Goal: Task Accomplishment & Management: Manage account settings

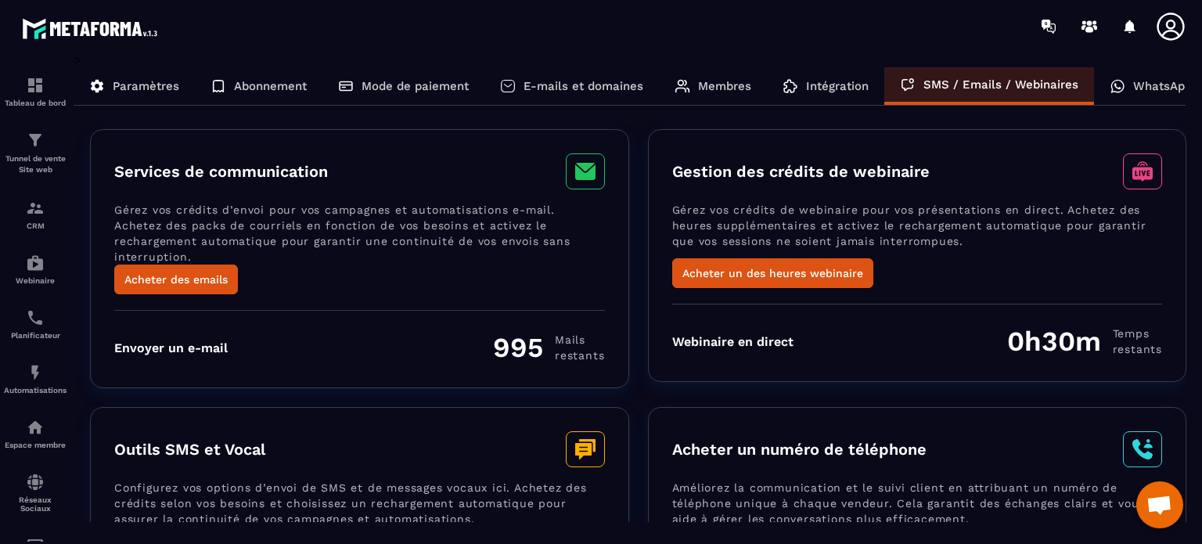
click at [389, 84] on p "Mode de paiement" at bounding box center [415, 86] width 107 height 14
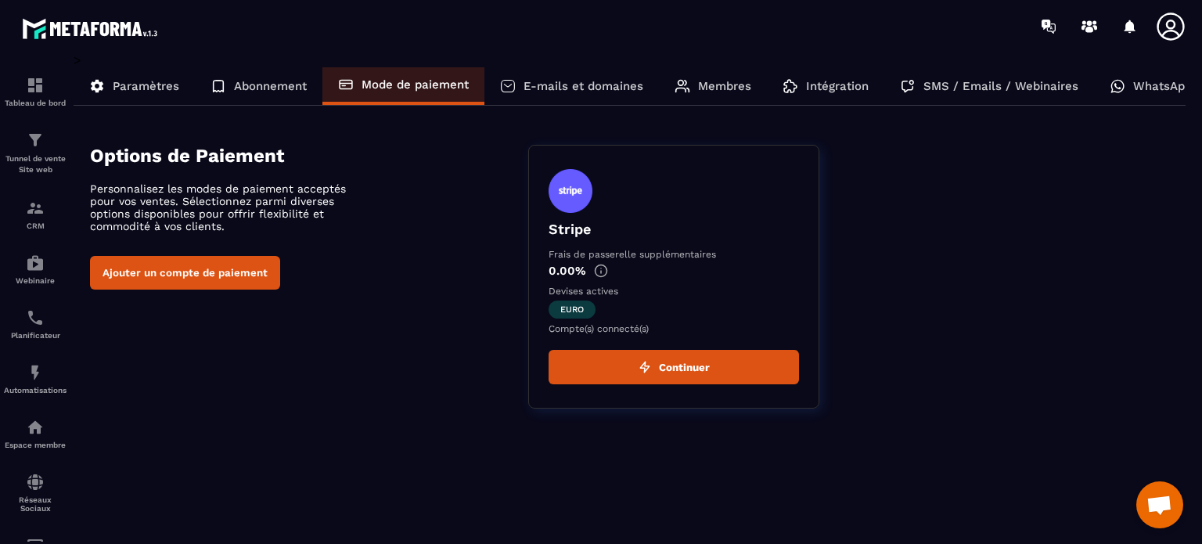
click at [1146, 88] on p "WhatsApp" at bounding box center [1162, 86] width 59 height 14
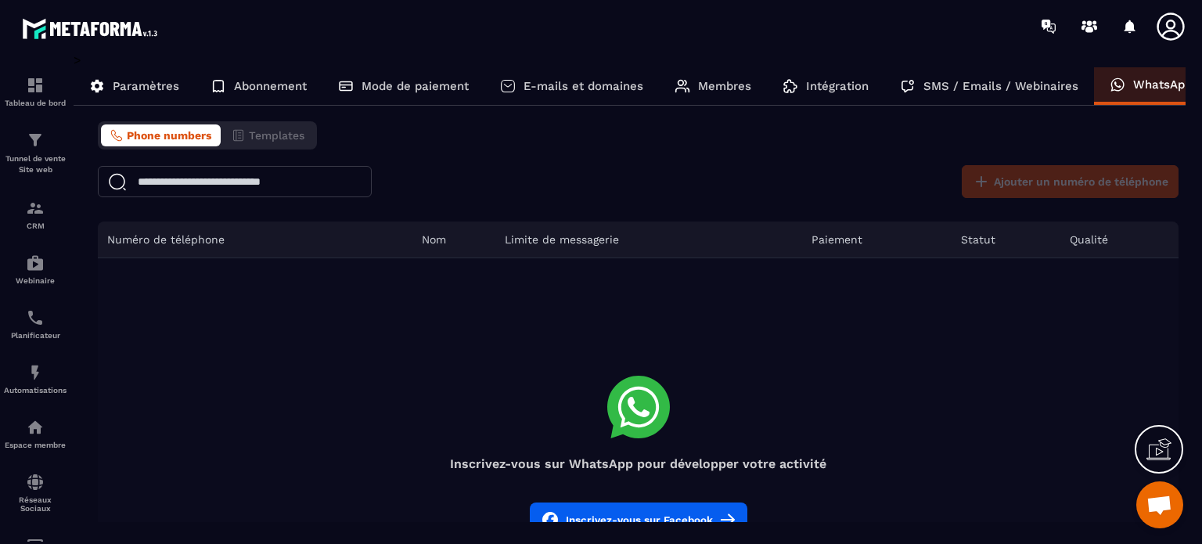
click at [145, 82] on p "Paramètres" at bounding box center [146, 86] width 67 height 14
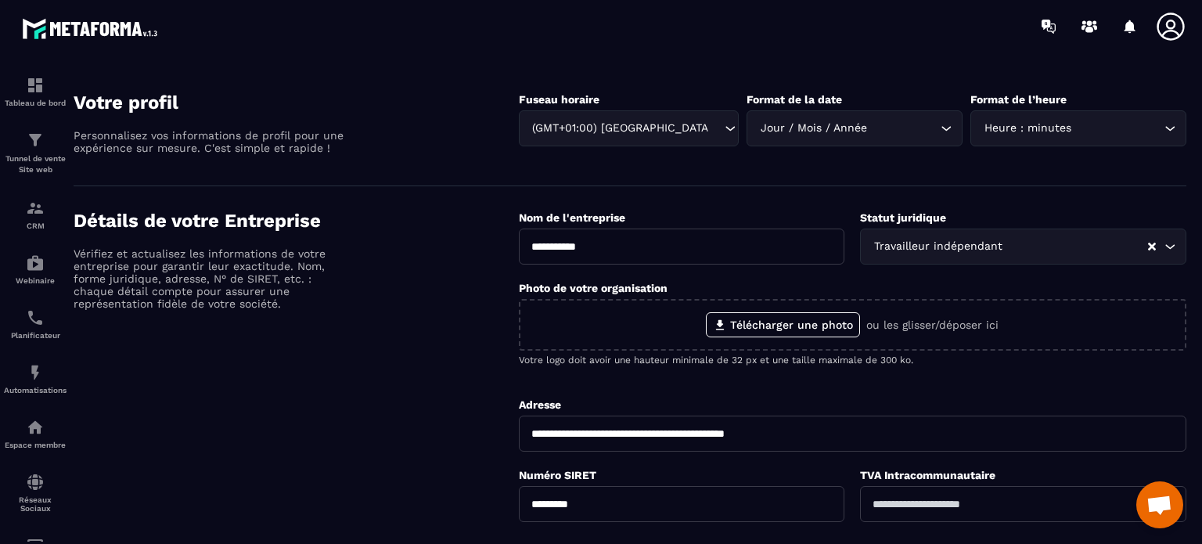
scroll to position [78, 0]
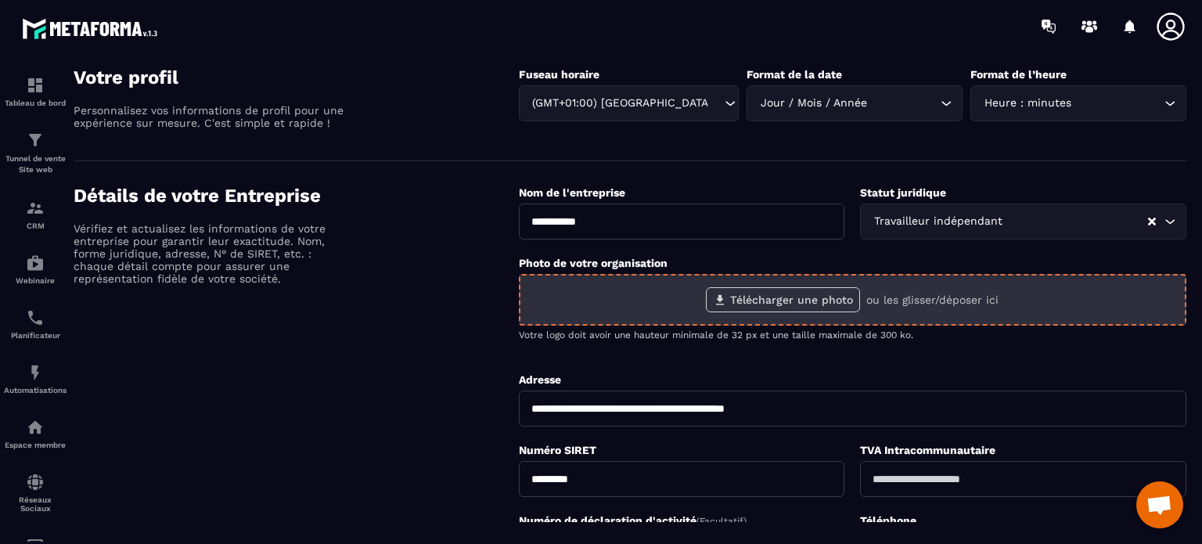
click at [767, 300] on label "Télécharger une photo" at bounding box center [783, 299] width 154 height 25
click at [0, 0] on input "Télécharger une photo" at bounding box center [0, 0] width 0 height 0
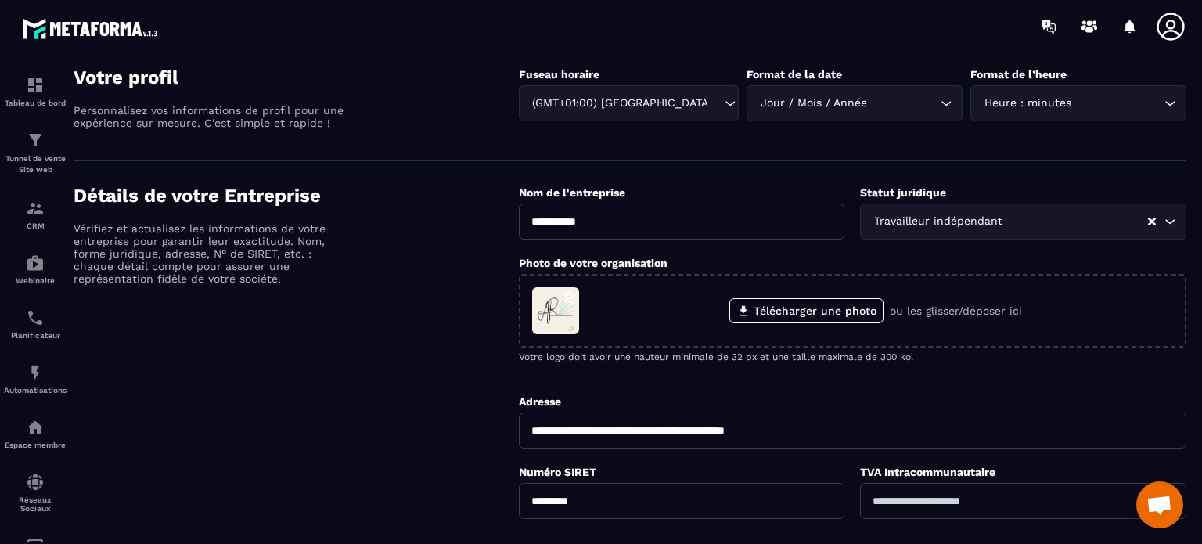
click at [382, 325] on div "Détails de votre Entreprise Vérifiez et actualisez les informations de votre en…" at bounding box center [296, 457] width 445 height 545
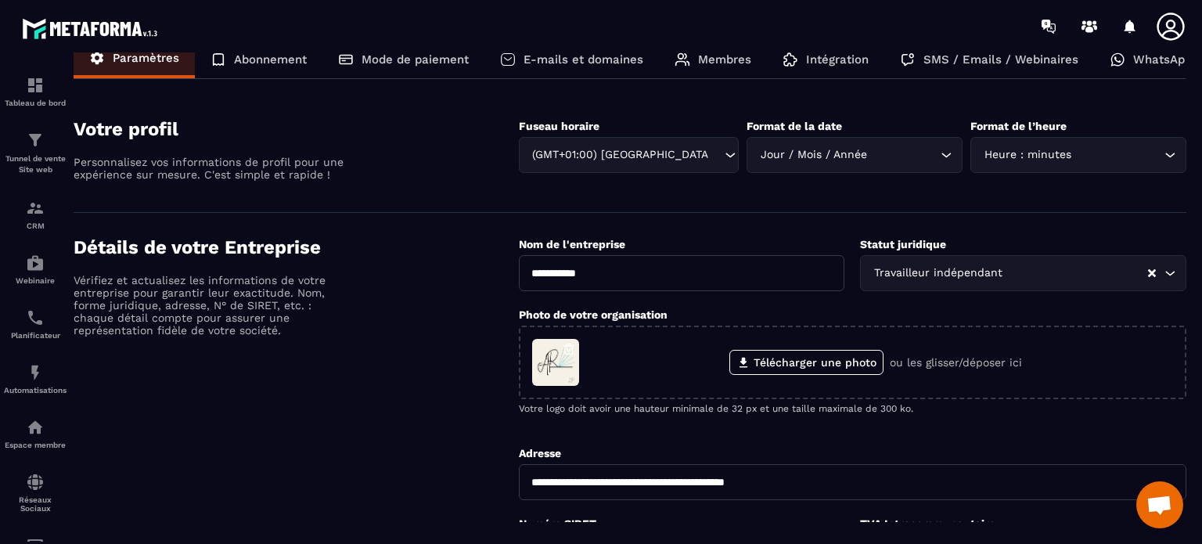
scroll to position [0, 0]
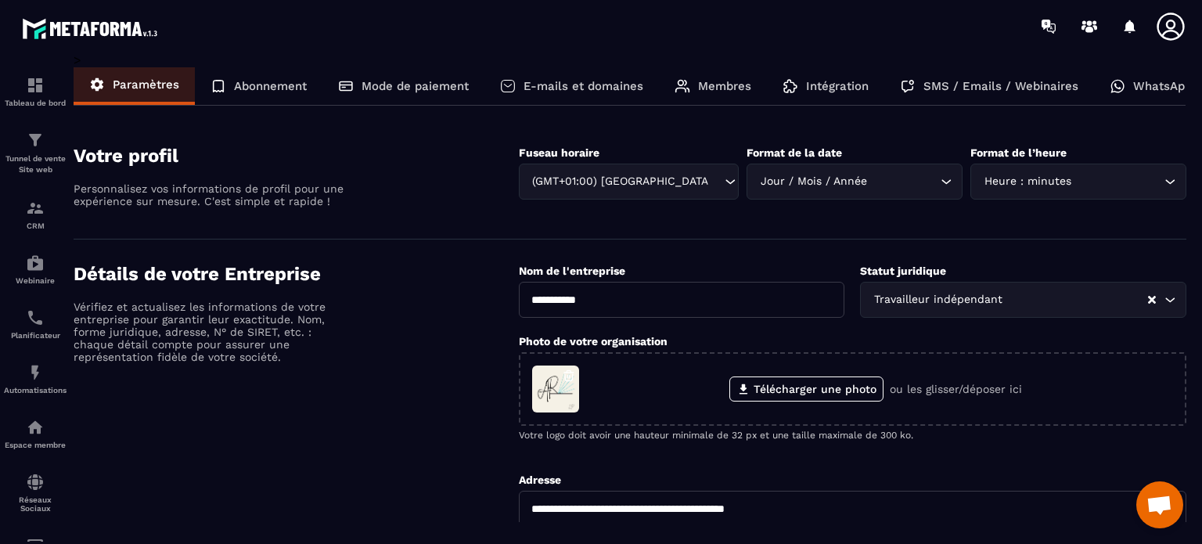
click at [255, 85] on p "Abonnement" at bounding box center [270, 86] width 73 height 14
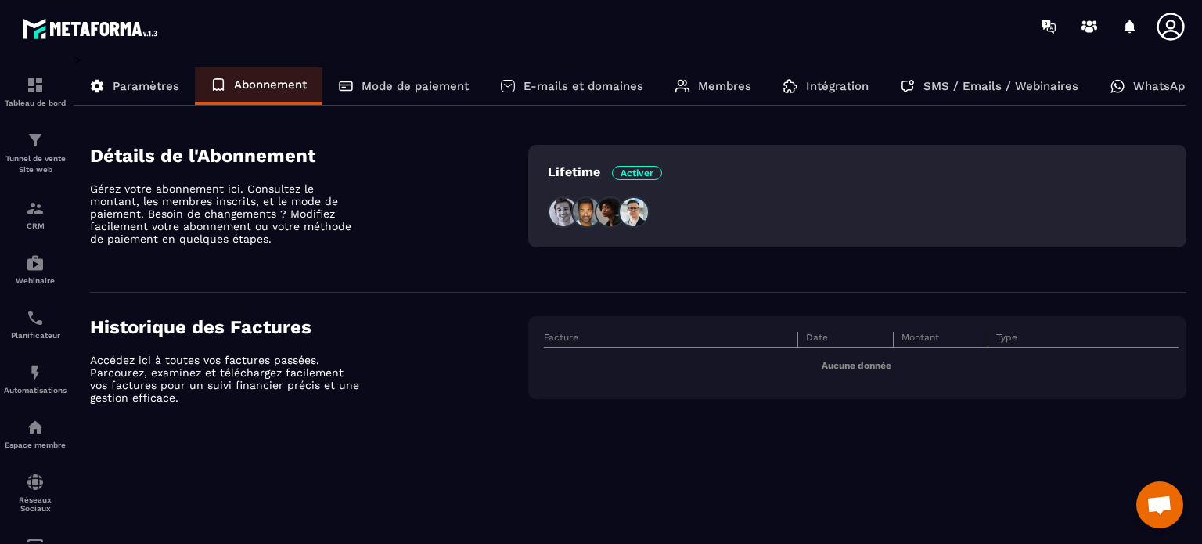
click at [379, 81] on p "Mode de paiement" at bounding box center [415, 86] width 107 height 14
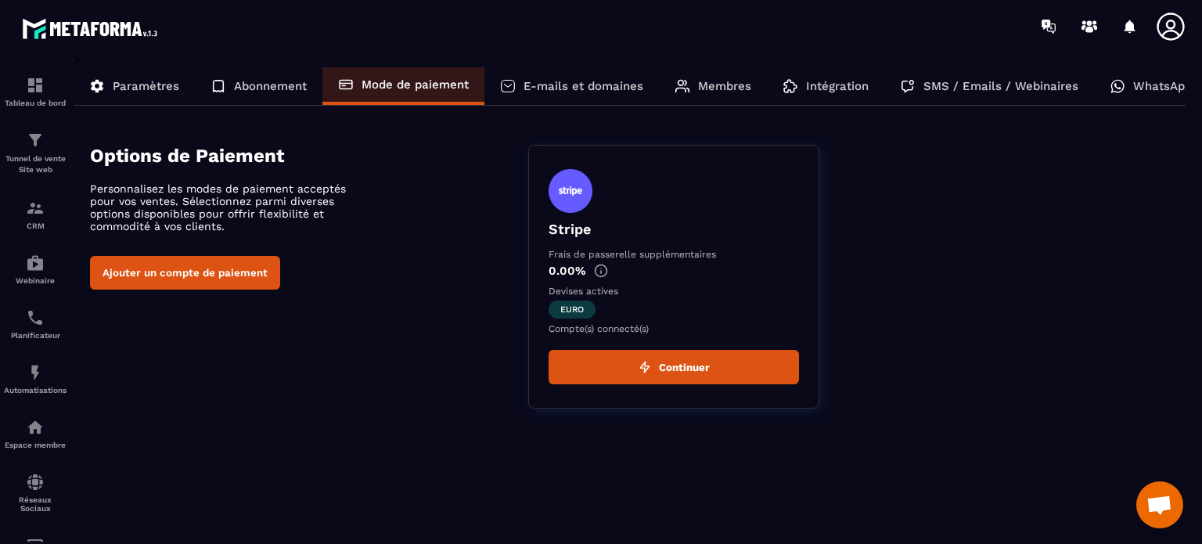
click at [573, 86] on p "E-mails et domaines" at bounding box center [584, 86] width 120 height 14
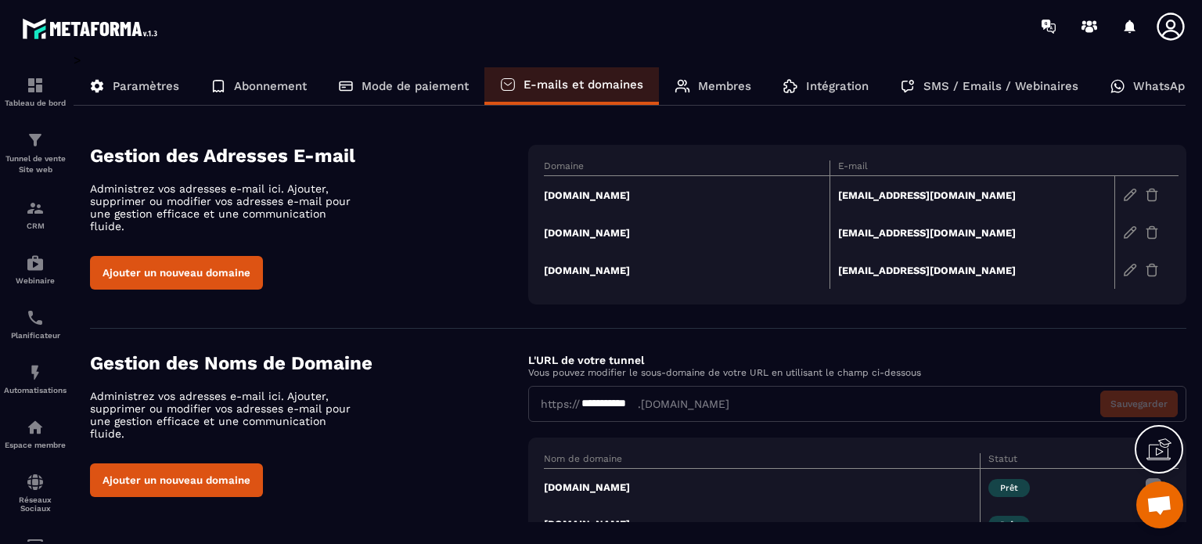
click at [707, 87] on p "Membres" at bounding box center [724, 86] width 53 height 14
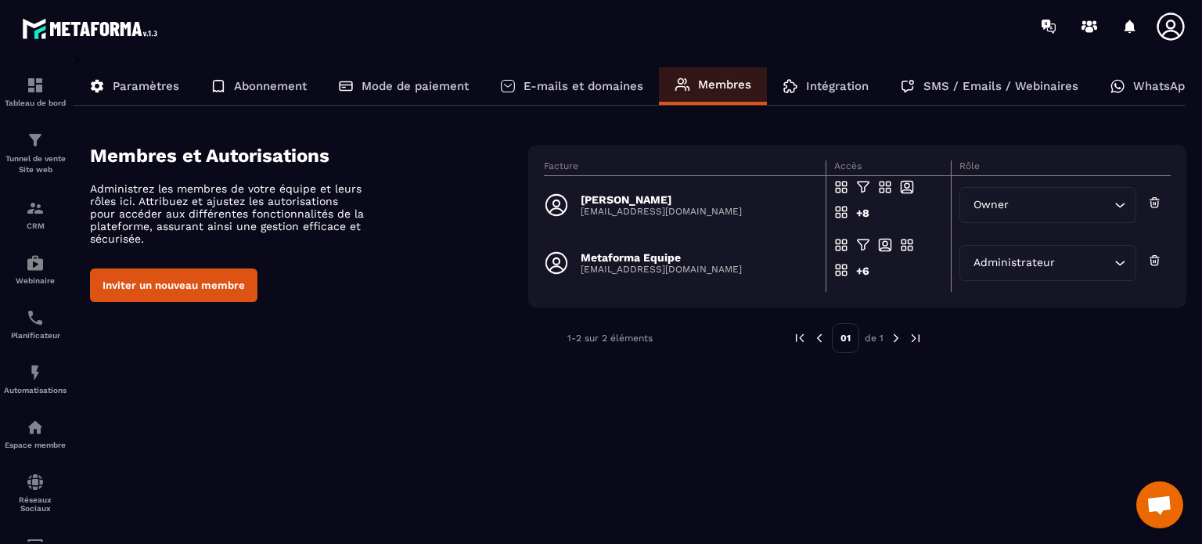
click at [166, 287] on button "Inviter un nouveau membre" at bounding box center [173, 285] width 167 height 34
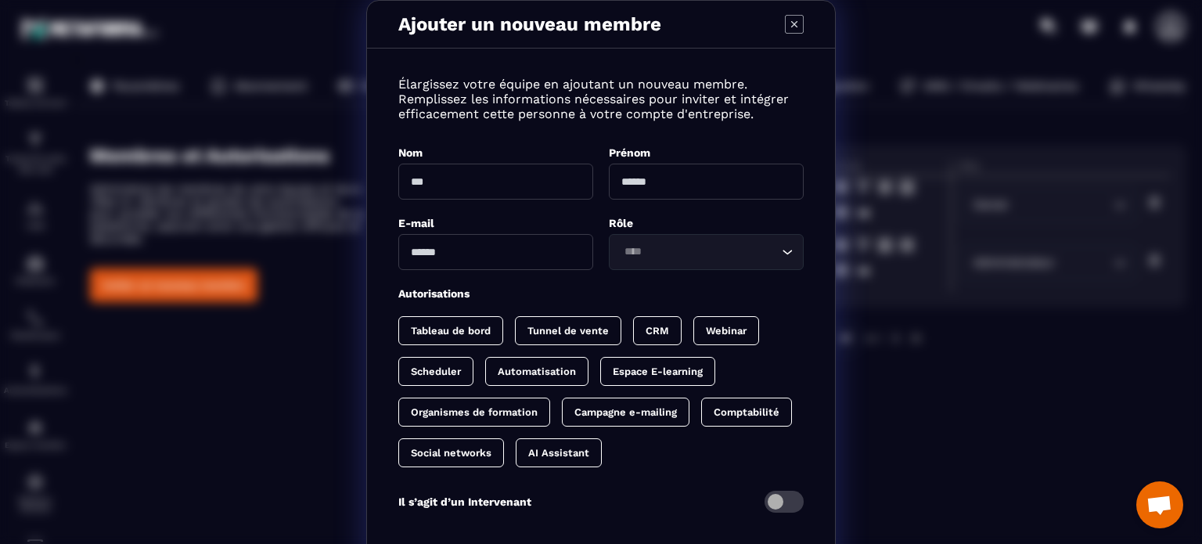
click at [319, 419] on div "Ajouter un nouveau membre Élargissez votre équipe en ajoutant un nouveau membre…" at bounding box center [601, 317] width 1202 height 634
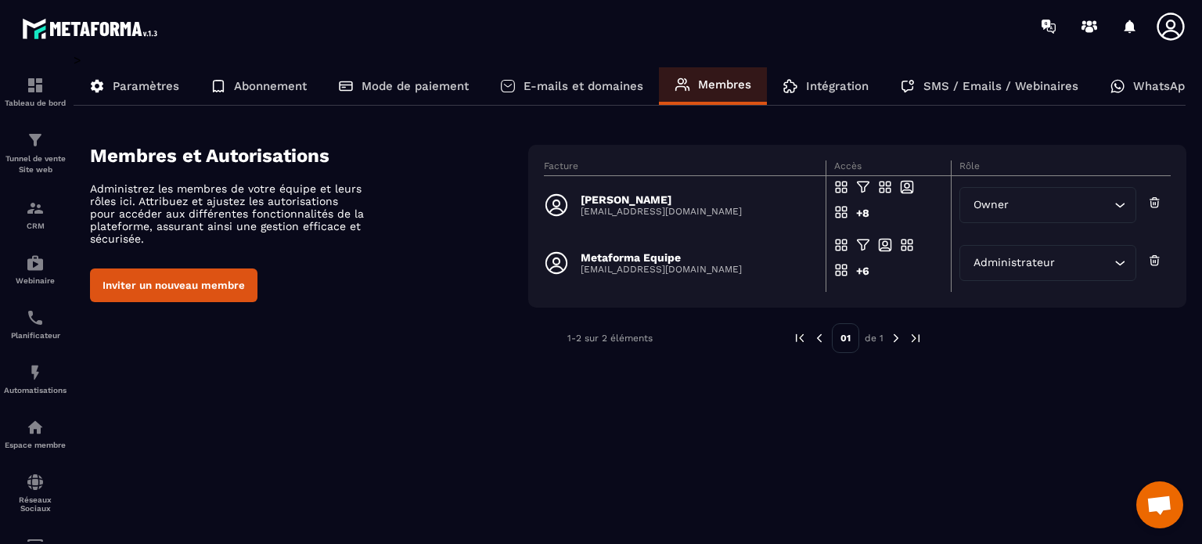
click at [838, 87] on p "Intégration" at bounding box center [837, 86] width 63 height 14
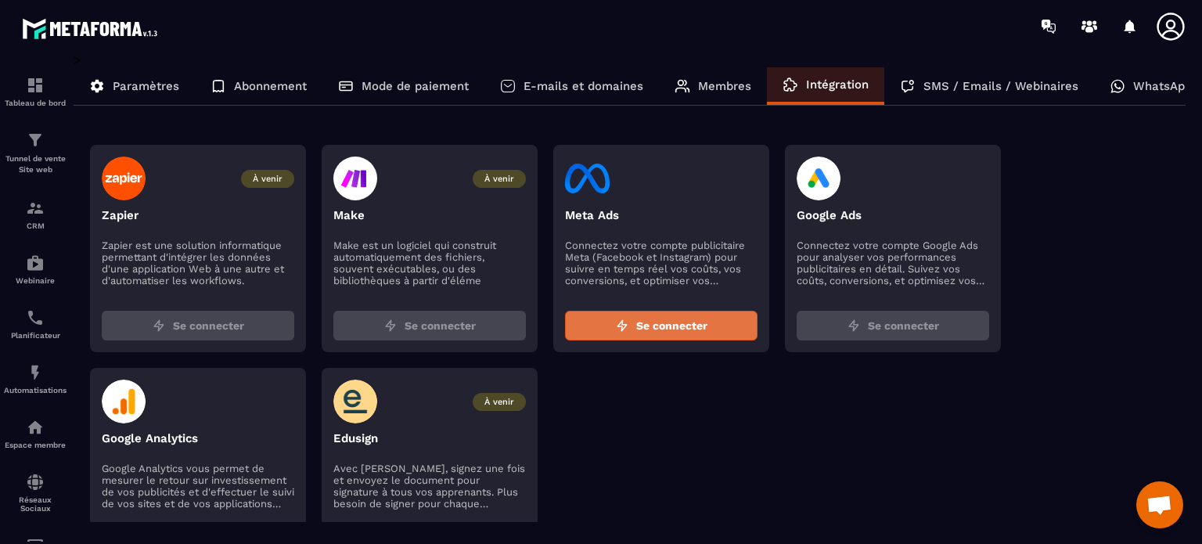
click at [657, 322] on span "Se connecter" at bounding box center [671, 326] width 71 height 16
